Goal: Information Seeking & Learning: Learn about a topic

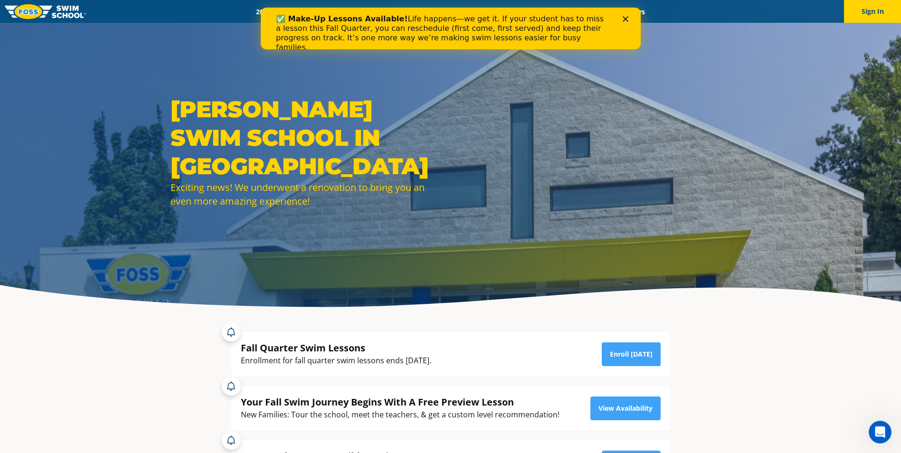
click at [430, 19] on icon "Close" at bounding box center [625, 19] width 6 height 6
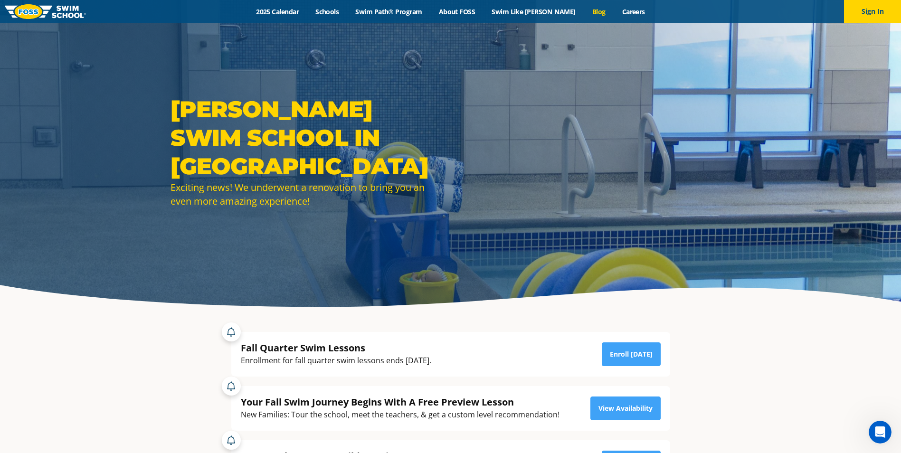
click at [430, 10] on link "Blog" at bounding box center [599, 11] width 30 height 9
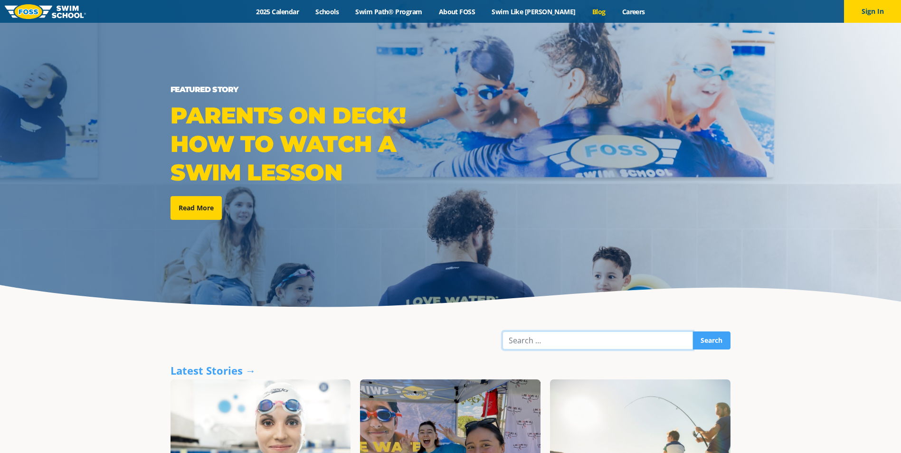
click at [590, 338] on input "Search" at bounding box center [597, 340] width 190 height 18
type input "scolar shi"
click at [692, 331] on input "Search" at bounding box center [711, 340] width 38 height 18
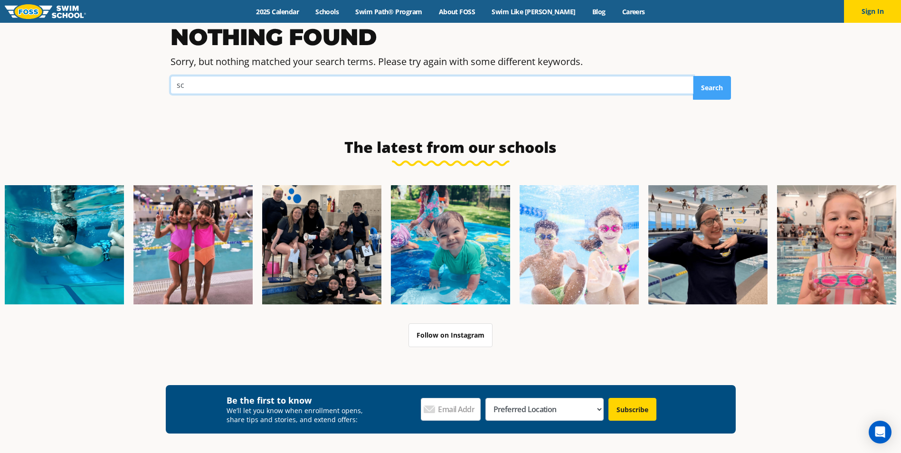
type input "s"
type input "scholar ship"
click at [693, 76] on input "Search" at bounding box center [712, 88] width 38 height 24
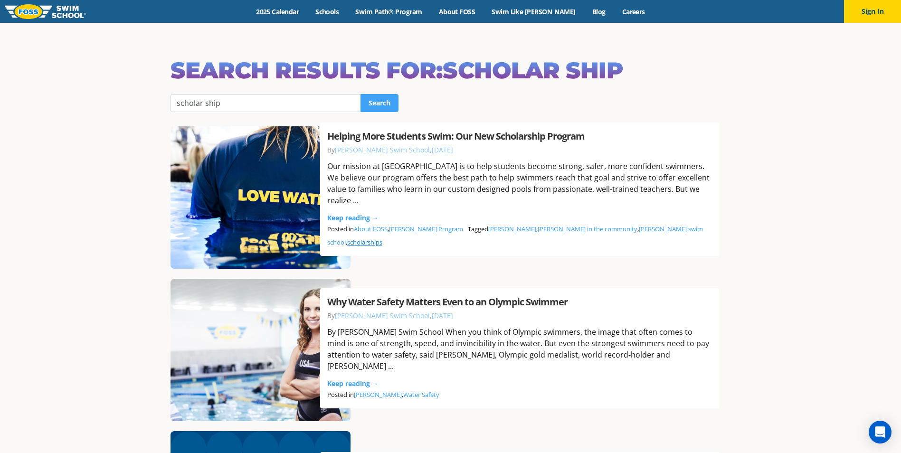
click at [382, 243] on link "scholarships" at bounding box center [364, 242] width 35 height 9
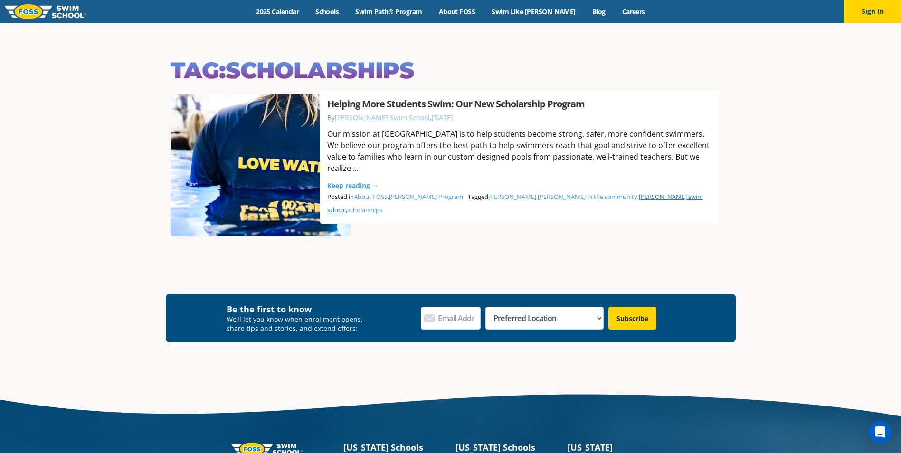
click at [572, 212] on link "[PERSON_NAME] swim school" at bounding box center [515, 203] width 376 height 22
click at [382, 211] on link "scholarships" at bounding box center [364, 210] width 35 height 9
click at [601, 319] on select "Preferred Location Ankeny, IA Ballwin, MO Blaine, MN Burnsville, MN Ballwin, MO…" at bounding box center [544, 318] width 118 height 23
select select "Chanhassen, [GEOGRAPHIC_DATA]"
click at [522, 307] on select "Preferred Location Ankeny, IA Ballwin, MO Blaine, MN Burnsville, MN Ballwin, MO…" at bounding box center [544, 318] width 118 height 23
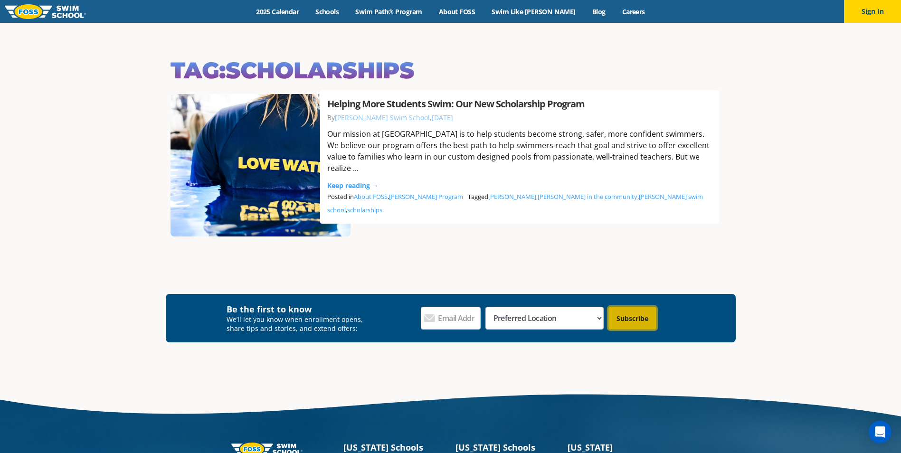
click at [633, 320] on input "Subscribe" at bounding box center [632, 318] width 48 height 23
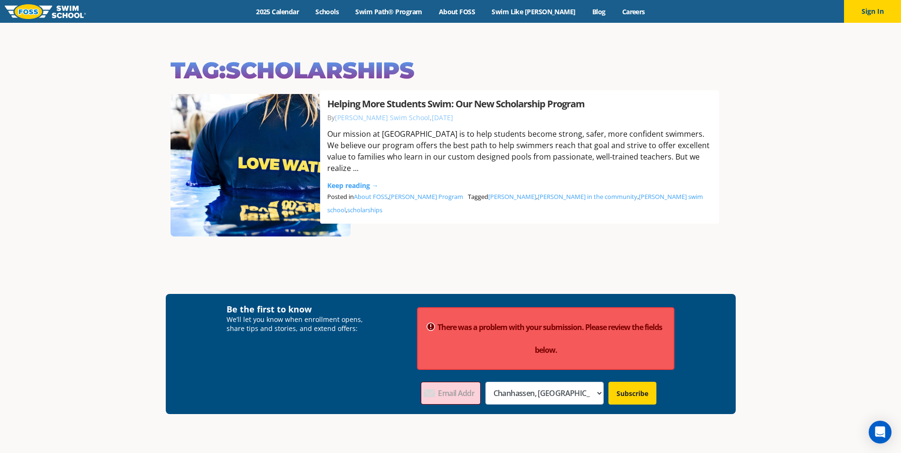
scroll to position [256, 0]
